Goal: Contribute content

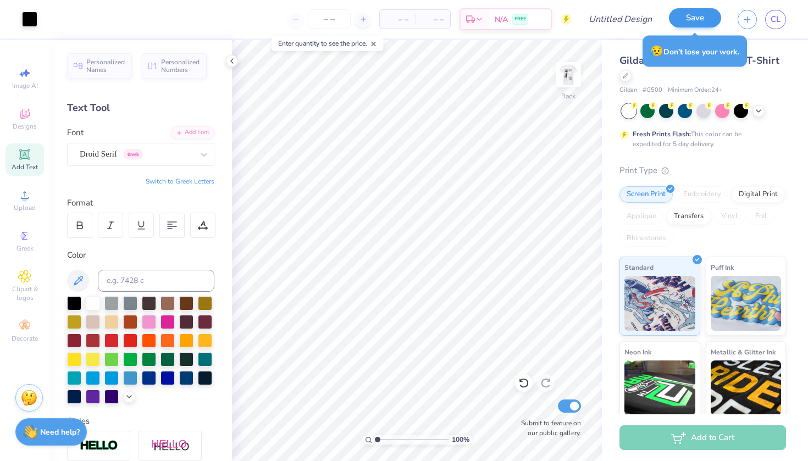
click at [686, 18] on button "Save" at bounding box center [695, 17] width 52 height 19
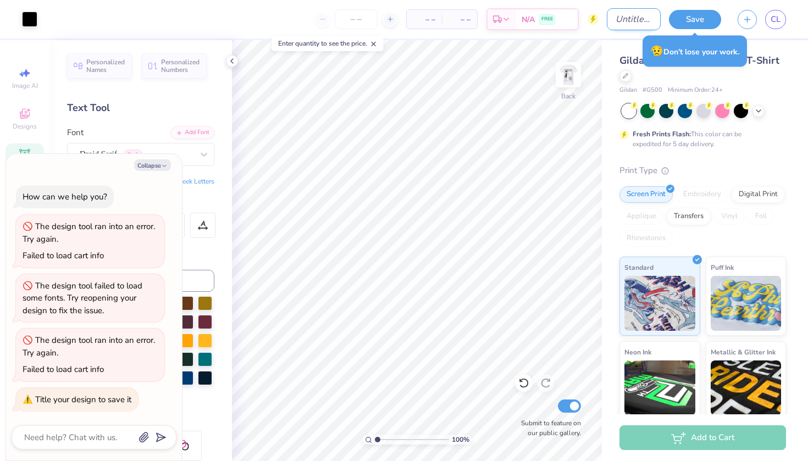
type textarea "x"
click at [616, 18] on input "Design Title" at bounding box center [634, 19] width 54 height 22
type input "d"
type textarea "x"
type input "dp"
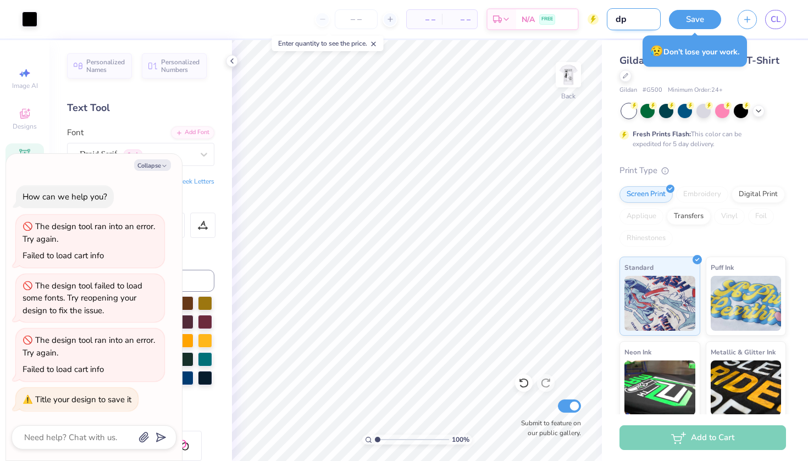
type textarea "x"
type input "dp"
click at [695, 17] on button "Save" at bounding box center [695, 17] width 52 height 19
click at [695, 19] on div "Save" at bounding box center [695, 19] width 52 height 19
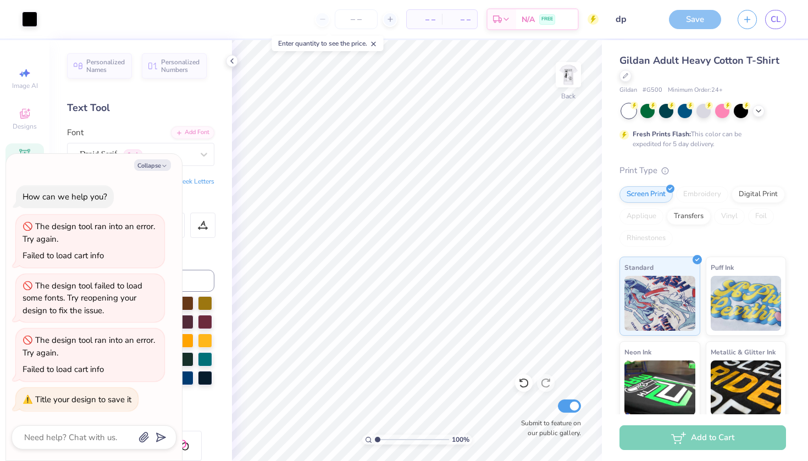
click at [691, 18] on div "Save" at bounding box center [695, 19] width 52 height 19
click at [162, 169] on icon "button" at bounding box center [164, 166] width 7 height 7
type textarea "x"
click at [153, 167] on button "Collapse" at bounding box center [152, 165] width 37 height 12
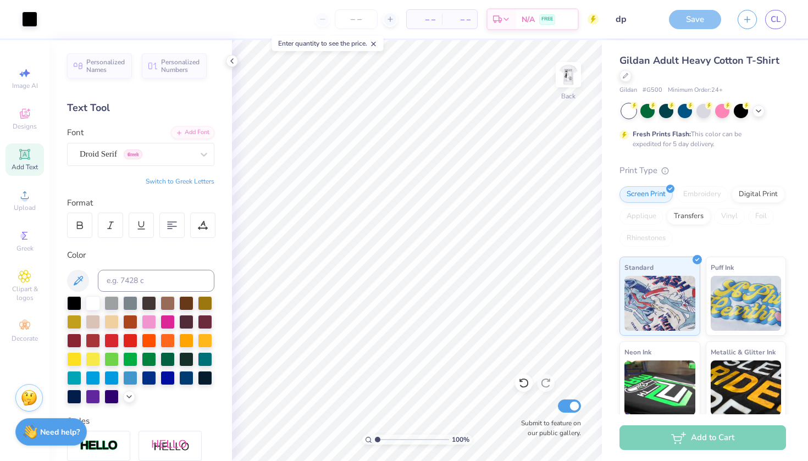
drag, startPoint x: 707, startPoint y: 15, endPoint x: 679, endPoint y: 200, distance: 186.7
click at [706, 16] on div "Save" at bounding box center [695, 19] width 52 height 19
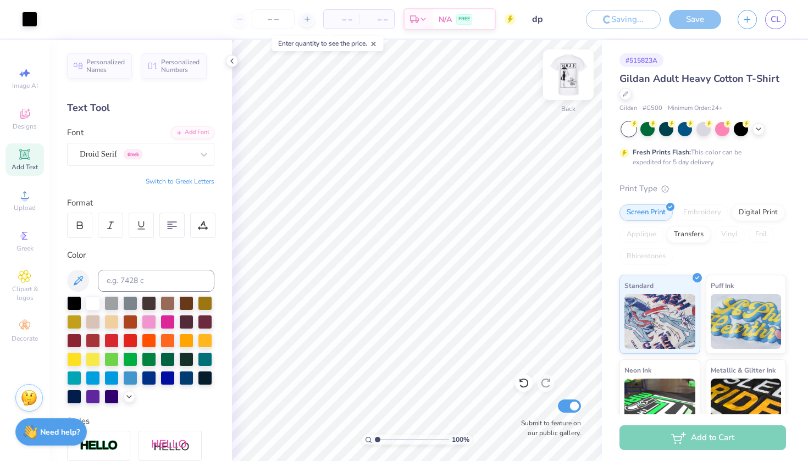
click at [577, 74] on img at bounding box center [568, 75] width 44 height 44
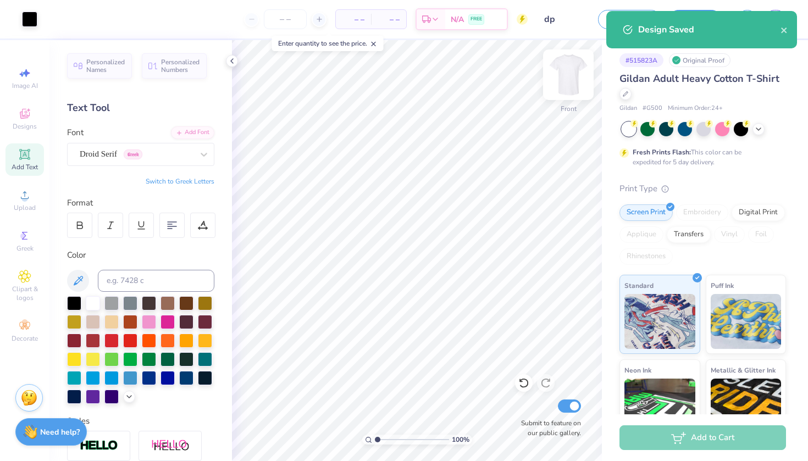
click at [575, 75] on div at bounding box center [568, 74] width 51 height 51
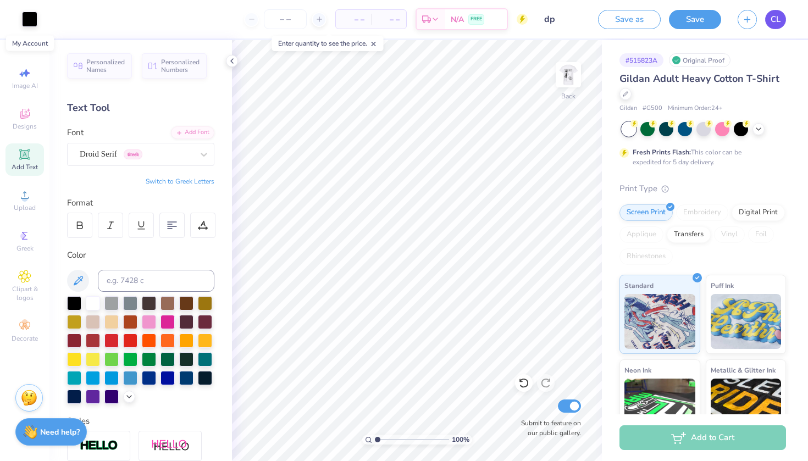
click at [776, 18] on span "CL" at bounding box center [775, 19] width 10 height 13
